Goal: Browse casually: Explore the website without a specific task or goal

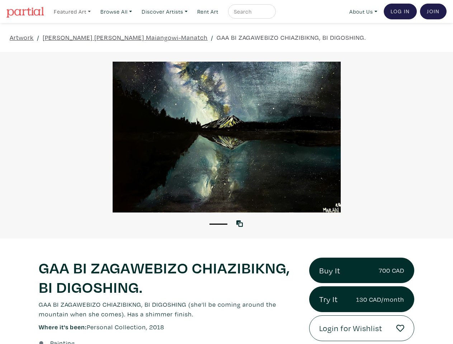
click at [73, 11] on link "Featured Art" at bounding box center [72, 11] width 43 height 15
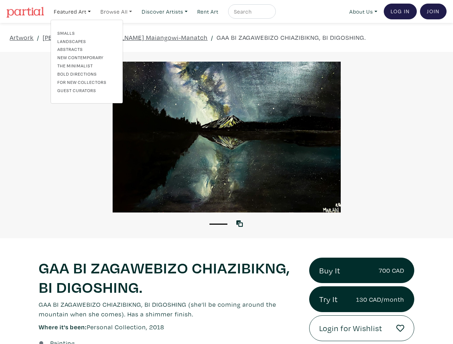
click at [118, 11] on link "Browse All" at bounding box center [116, 11] width 38 height 15
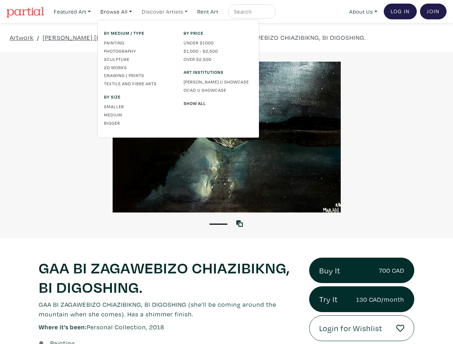
click at [168, 11] on link "Discover Artists" at bounding box center [164, 11] width 52 height 15
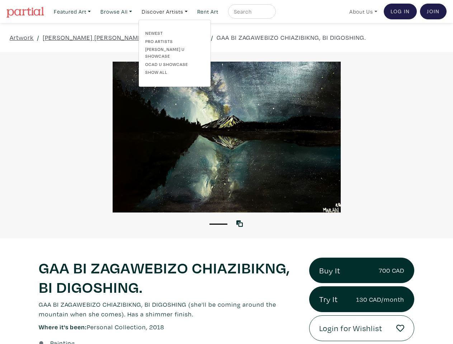
click at [362, 11] on link "About Us" at bounding box center [363, 11] width 34 height 15
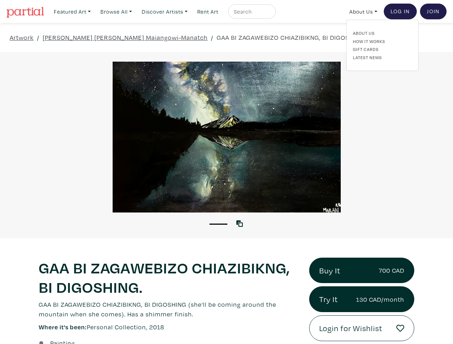
click at [218, 224] on button "1" at bounding box center [218, 224] width 18 height 1
click at [241, 223] on icon at bounding box center [239, 224] width 6 height 6
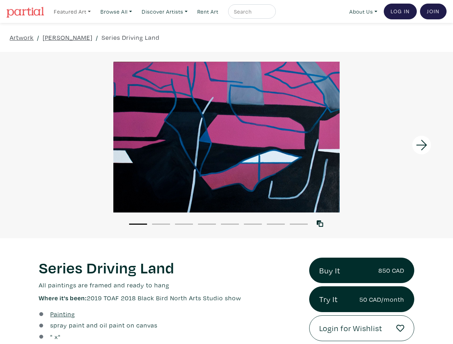
click at [73, 11] on link "Featured Art" at bounding box center [72, 11] width 43 height 15
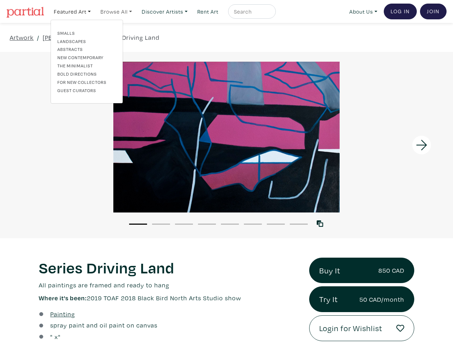
click at [118, 11] on link "Browse All" at bounding box center [116, 11] width 38 height 15
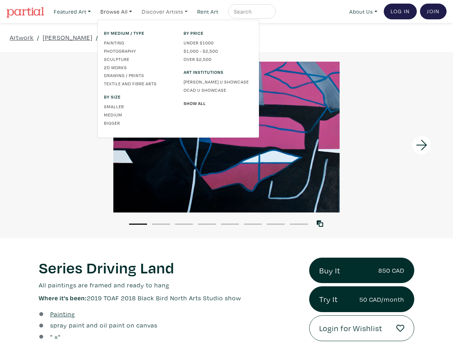
click at [168, 11] on link "Discover Artists" at bounding box center [164, 11] width 52 height 15
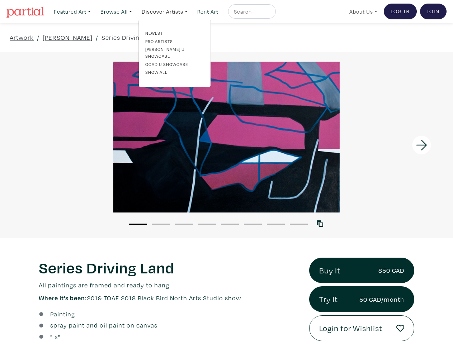
click at [362, 11] on link "About Us" at bounding box center [363, 11] width 34 height 15
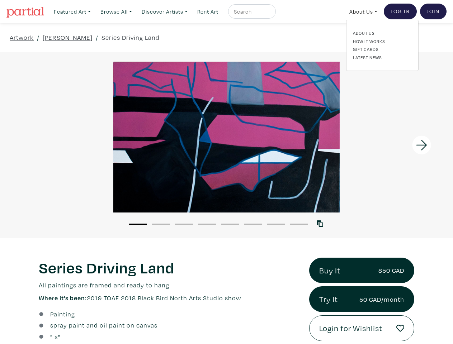
click at [396, 145] on div at bounding box center [396, 145] width 113 height 186
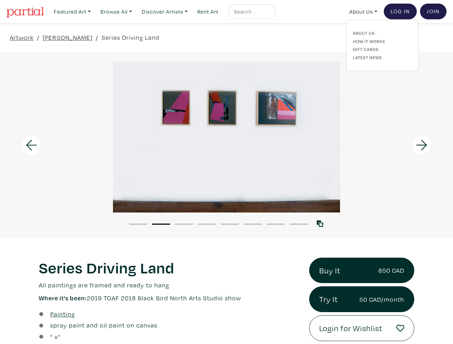
click at [138, 224] on button "1" at bounding box center [138, 224] width 18 height 1
click at [161, 224] on button "2" at bounding box center [161, 224] width 18 height 1
click at [184, 224] on button "3" at bounding box center [184, 224] width 18 height 1
click at [207, 224] on button "4" at bounding box center [207, 224] width 18 height 1
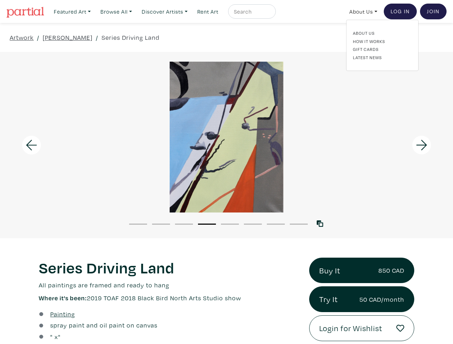
click at [230, 224] on button "5" at bounding box center [230, 224] width 18 height 1
